Goal: Task Accomplishment & Management: Use online tool/utility

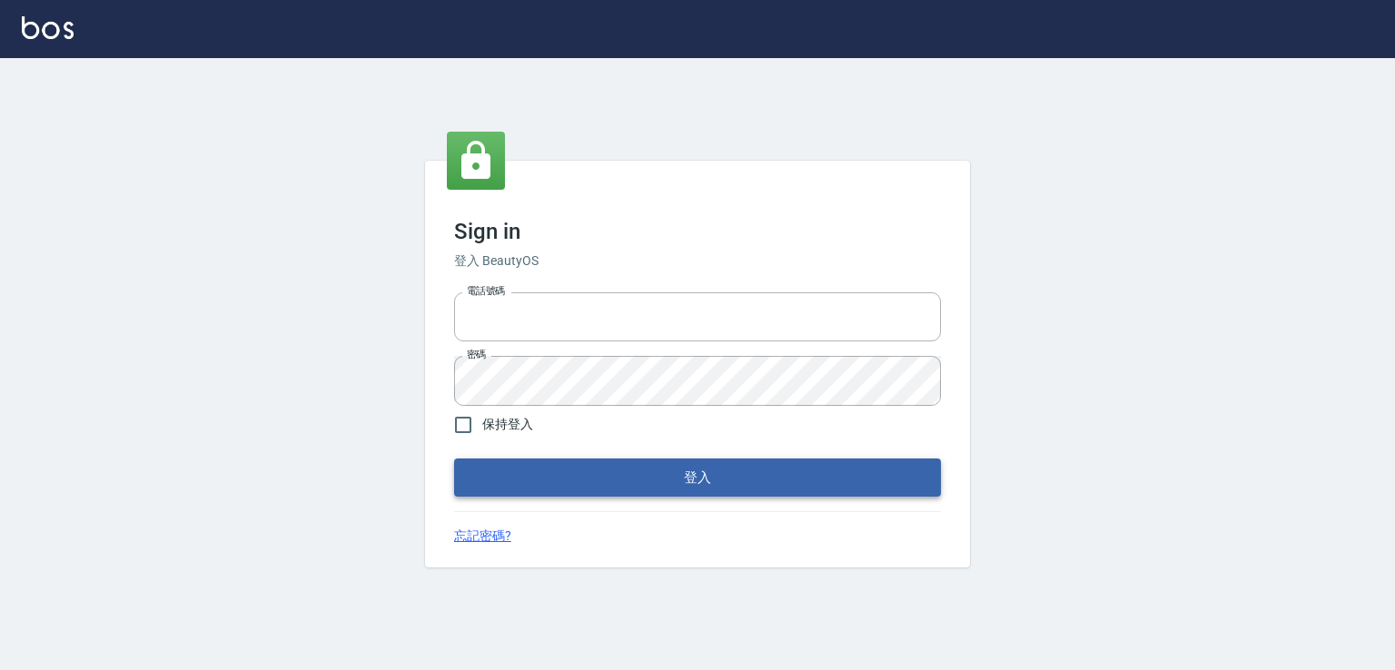
type input "0978801963"
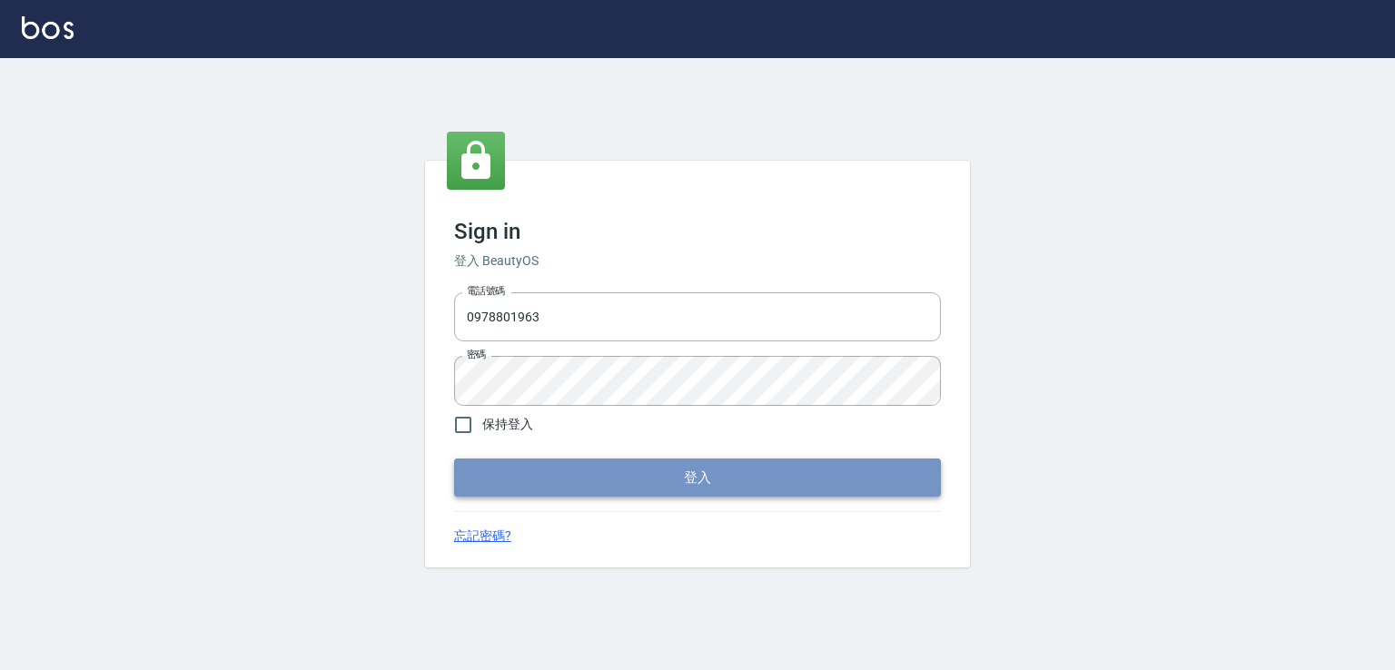
click at [694, 488] on button "登入" at bounding box center [697, 478] width 487 height 38
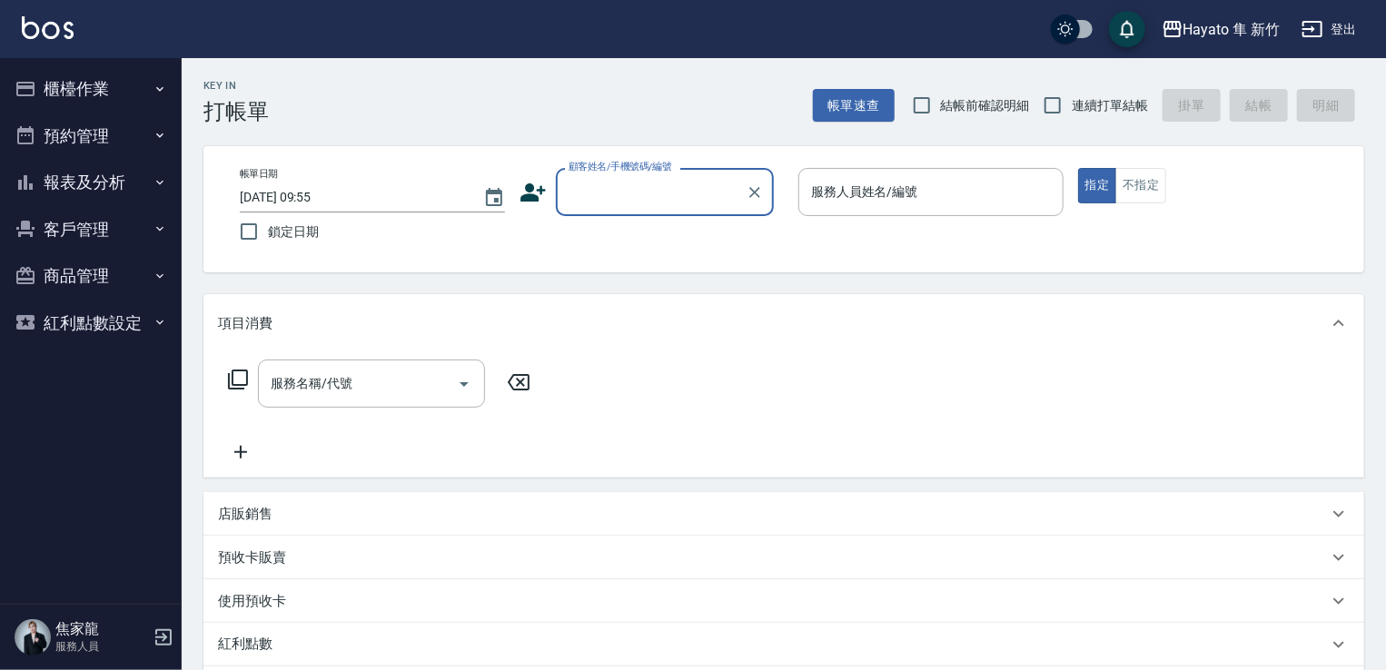
click at [91, 94] on button "櫃檯作業" at bounding box center [90, 88] width 167 height 47
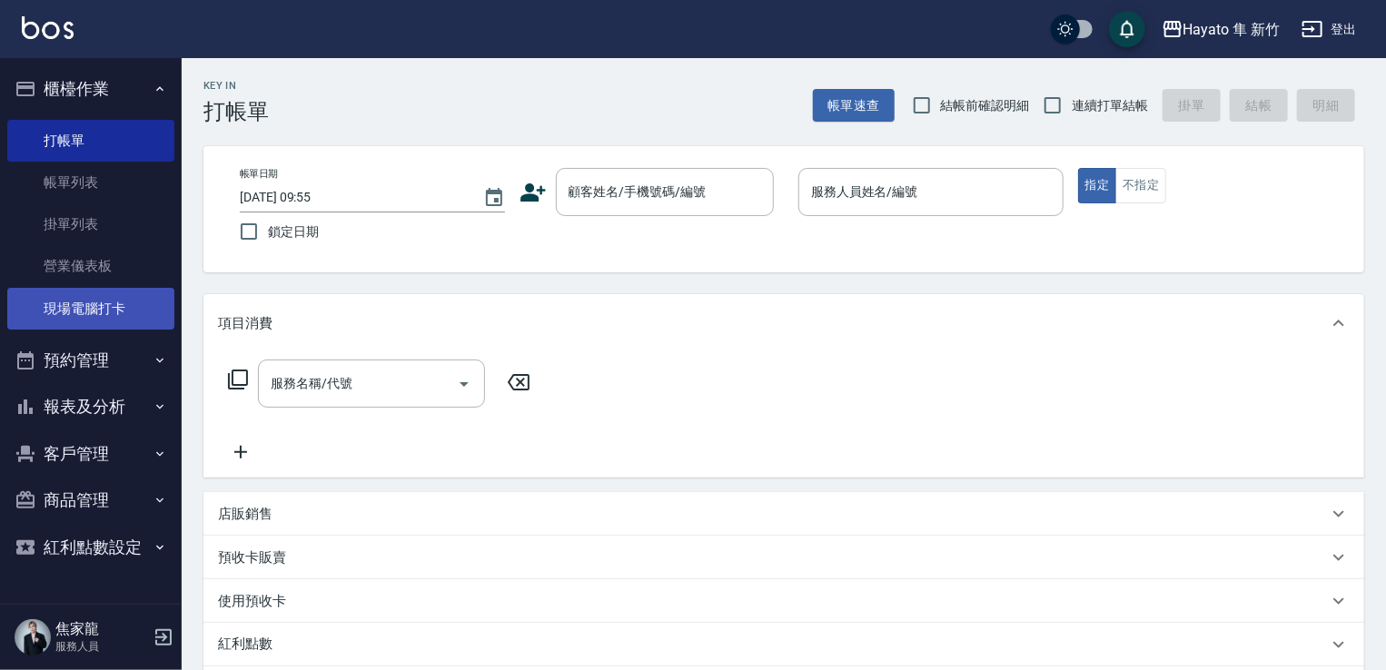
click at [127, 315] on link "現場電腦打卡" at bounding box center [90, 309] width 167 height 42
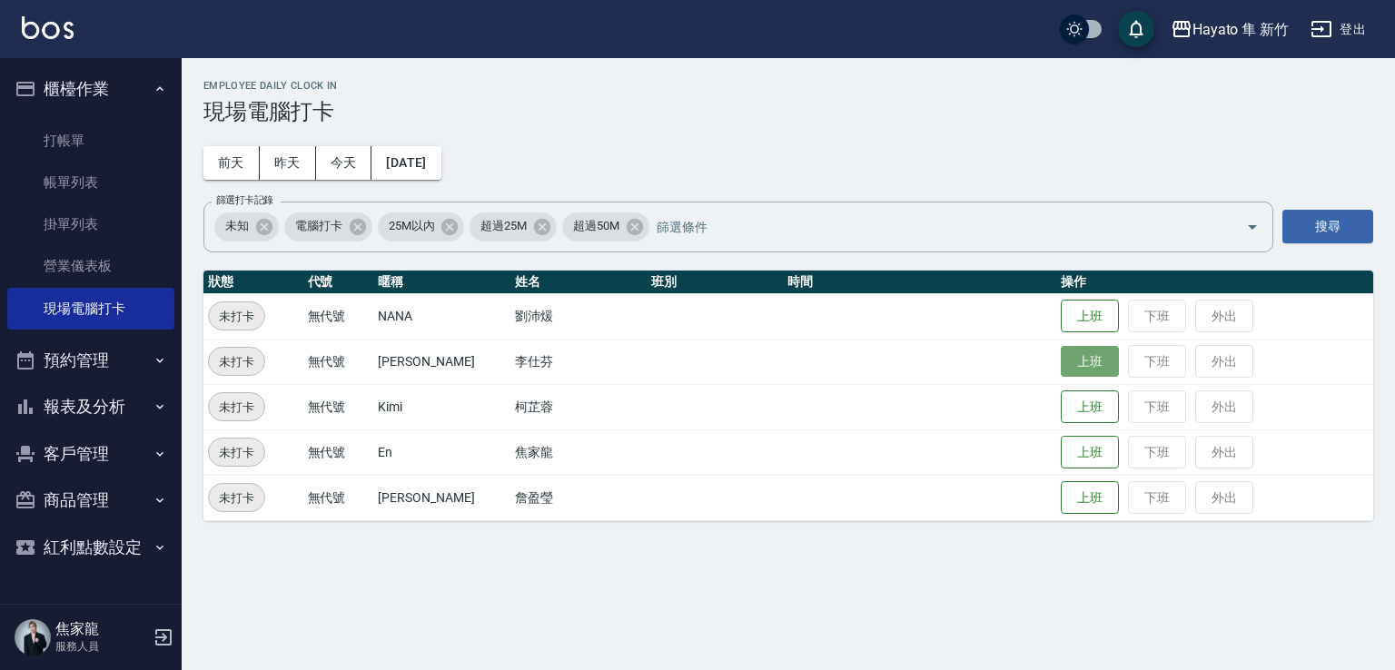
click at [1061, 351] on button "上班" at bounding box center [1090, 362] width 58 height 32
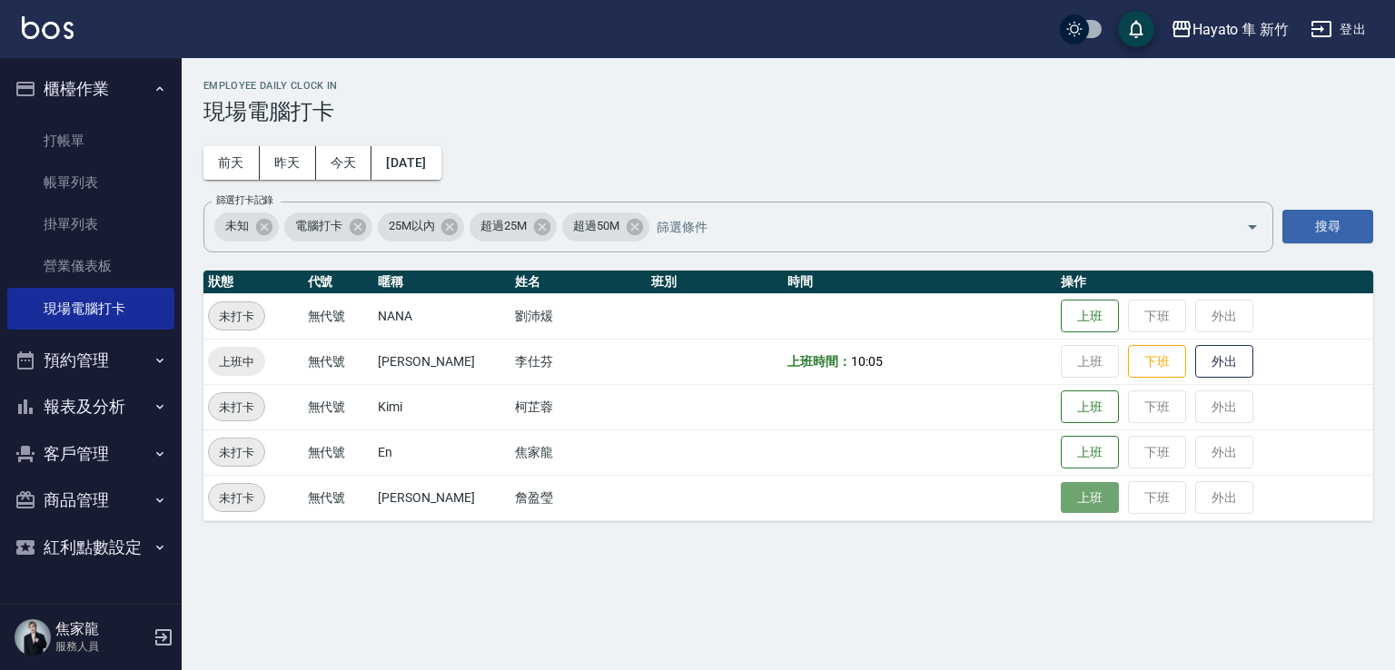
click at [1061, 506] on button "上班" at bounding box center [1090, 498] width 58 height 32
